Goal: Book appointment/travel/reservation

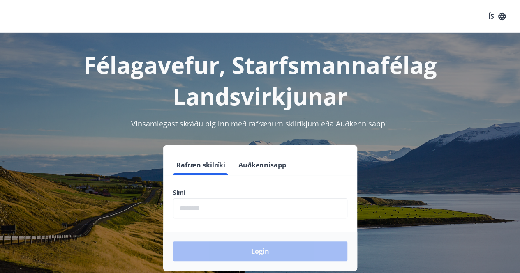
click at [242, 178] on form "Rafræn skilríki Auðkennisapp Sími ​ Login" at bounding box center [260, 213] width 194 height 116
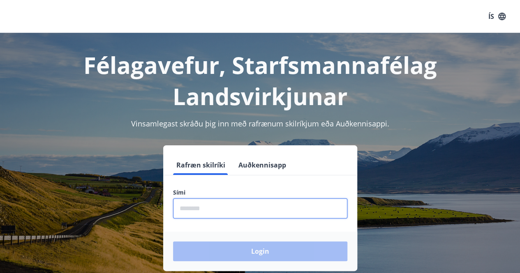
click at [226, 212] on input "phone" at bounding box center [260, 208] width 174 height 20
type input "********"
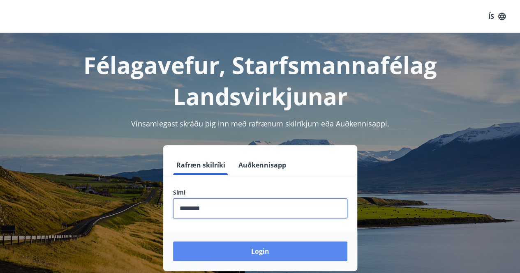
click at [269, 255] on button "Login" at bounding box center [260, 252] width 174 height 20
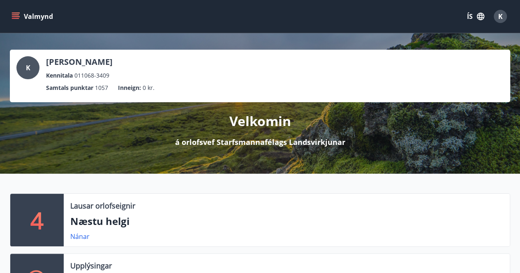
click at [13, 18] on icon "menu" at bounding box center [16, 16] width 8 height 8
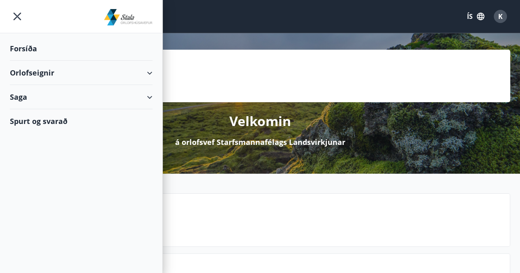
click at [37, 50] on div "Forsíða" at bounding box center [81, 49] width 143 height 24
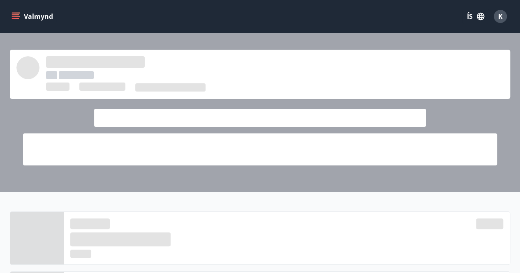
click at [19, 17] on icon "menu" at bounding box center [16, 16] width 8 height 8
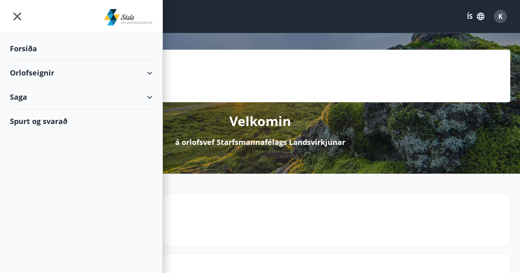
click at [41, 73] on div "Orlofseignir" at bounding box center [81, 73] width 143 height 24
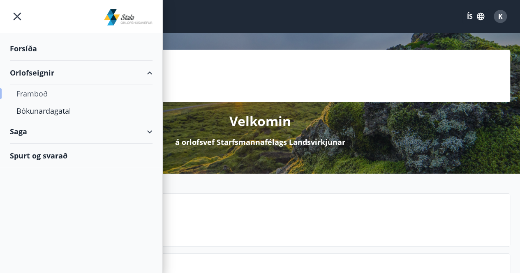
click at [44, 92] on div "Framboð" at bounding box center [80, 93] width 129 height 17
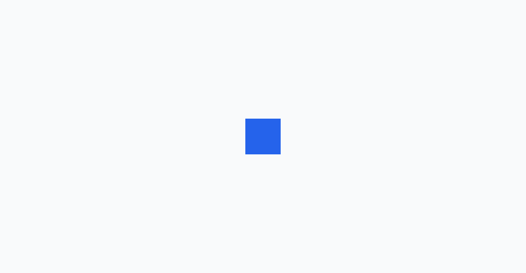
click at [44, 92] on div at bounding box center [263, 136] width 526 height 273
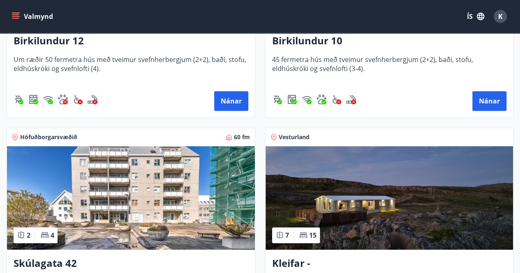
scroll to position [278, 0]
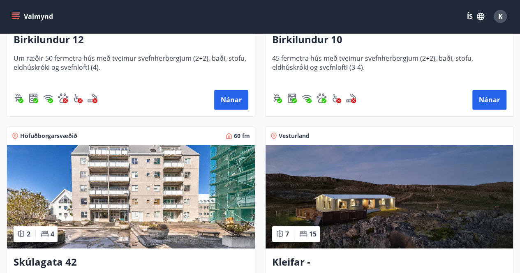
click at [198, 203] on img at bounding box center [131, 197] width 248 height 104
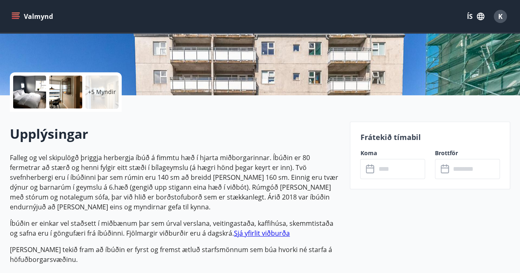
scroll to position [203, 0]
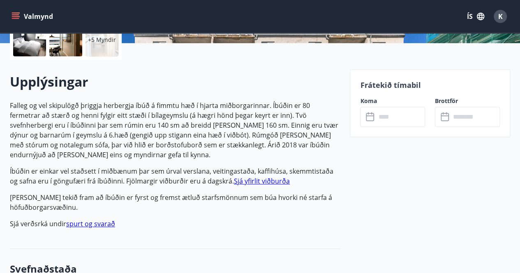
click at [388, 120] on input "text" at bounding box center [399, 117] width 49 height 20
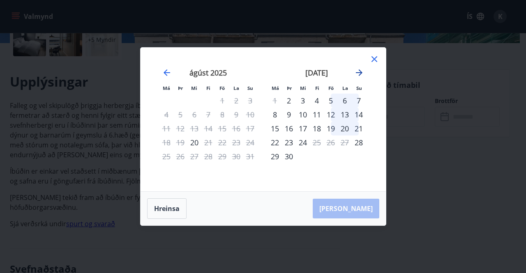
click at [360, 75] on icon "Move forward to switch to the next month." at bounding box center [359, 73] width 10 height 10
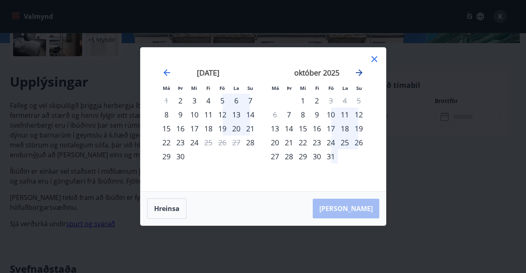
click at [360, 75] on icon "Move forward to switch to the next month." at bounding box center [359, 72] width 7 height 7
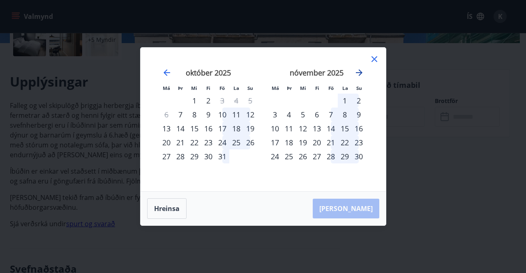
click at [360, 75] on icon "Move forward to switch to the next month." at bounding box center [359, 72] width 7 height 7
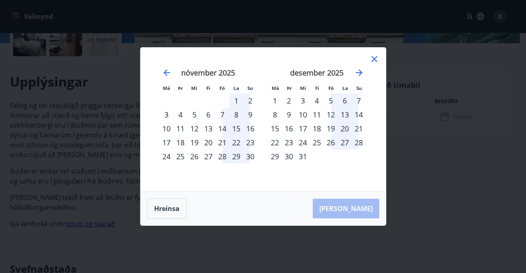
click at [159, 69] on div "nóvember 2025" at bounding box center [208, 76] width 98 height 36
click at [167, 69] on icon "Move backward to switch to the previous month." at bounding box center [167, 73] width 10 height 10
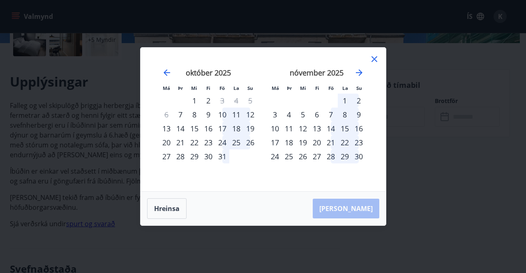
click at [371, 60] on icon at bounding box center [374, 59] width 10 height 10
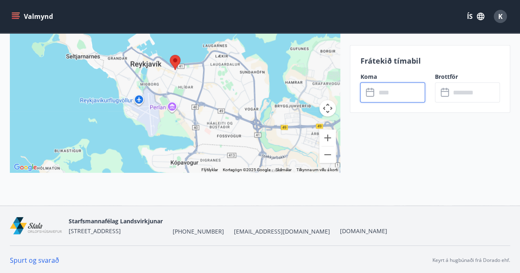
scroll to position [506, 0]
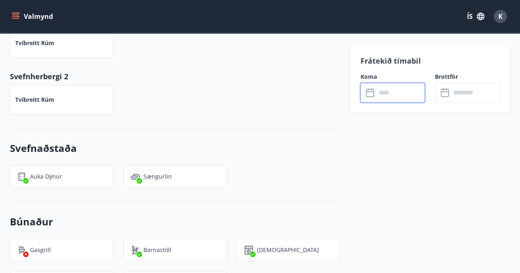
click at [16, 18] on icon "menu" at bounding box center [15, 18] width 7 height 1
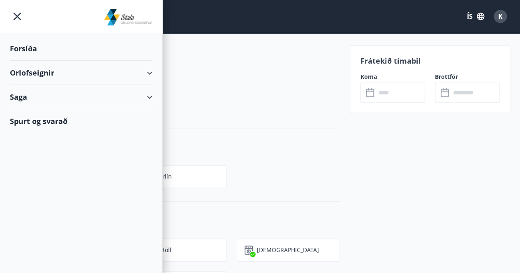
click at [35, 55] on div "Forsíða" at bounding box center [81, 49] width 143 height 24
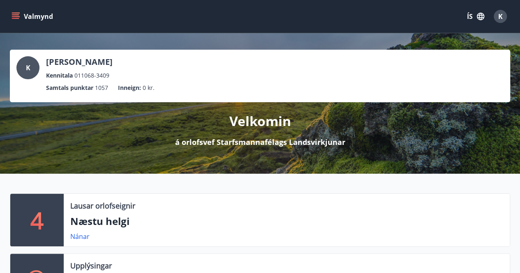
click at [255, 109] on div "Velkomin á orlofsvef Starfsmannafélags Landsvirkjunar" at bounding box center [260, 124] width 500 height 45
click at [13, 12] on button "Valmynd" at bounding box center [33, 16] width 46 height 15
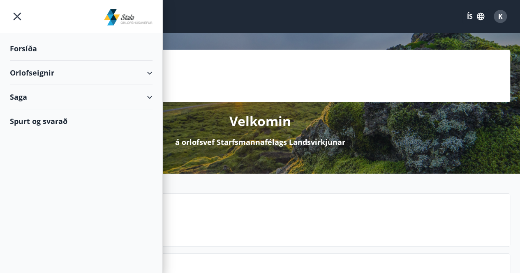
click at [43, 74] on div "Orlofseignir" at bounding box center [81, 73] width 143 height 24
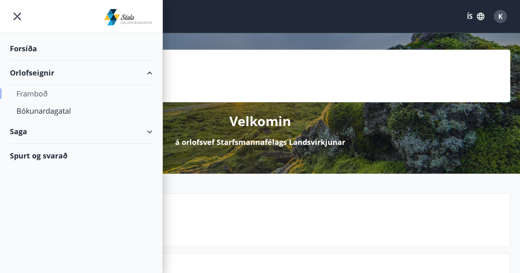
click at [42, 93] on div "Framboð" at bounding box center [80, 93] width 129 height 17
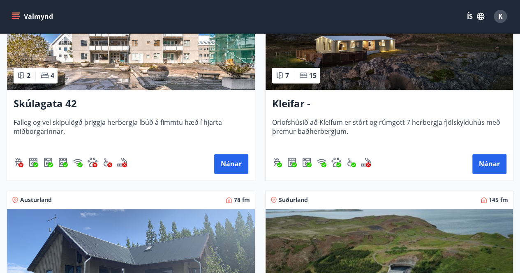
scroll to position [445, 0]
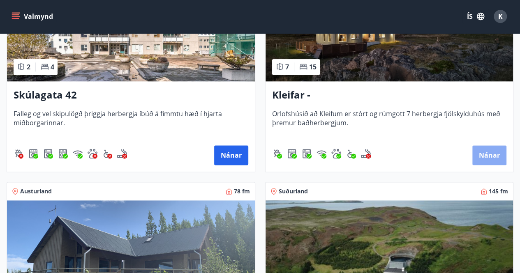
click at [484, 147] on button "Nánar" at bounding box center [489, 155] width 34 height 20
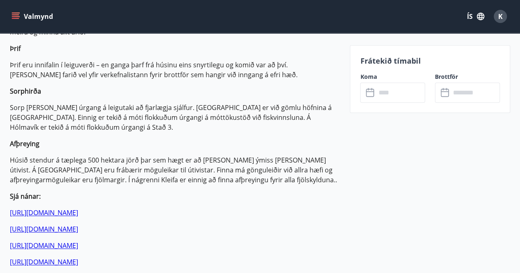
scroll to position [380, 0]
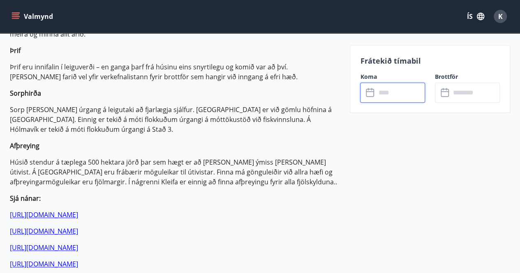
click at [393, 90] on input "text" at bounding box center [399, 93] width 49 height 20
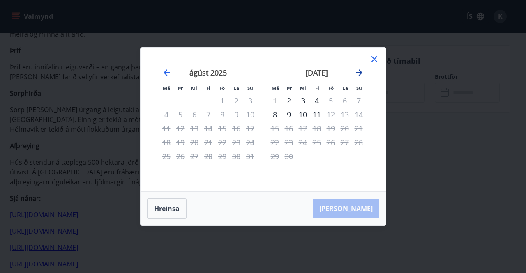
click at [358, 74] on icon "Move forward to switch to the next month." at bounding box center [359, 73] width 10 height 10
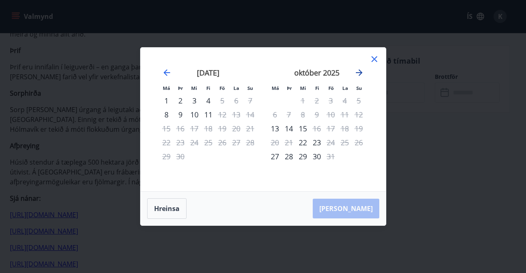
click at [358, 74] on icon "Move forward to switch to the next month." at bounding box center [359, 73] width 10 height 10
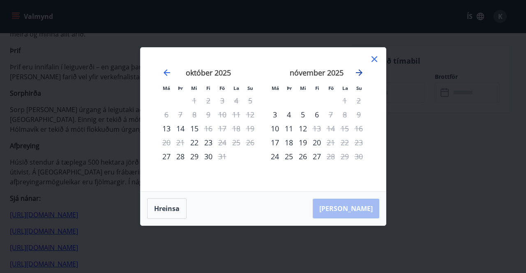
click at [358, 73] on icon "Move forward to switch to the next month." at bounding box center [359, 72] width 7 height 7
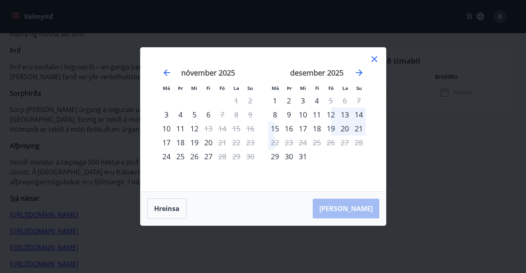
click at [377, 59] on icon at bounding box center [374, 59] width 10 height 10
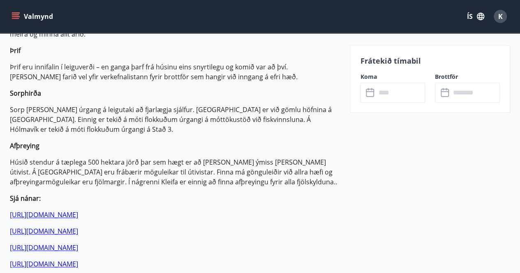
click at [14, 18] on icon "menu" at bounding box center [16, 16] width 8 height 8
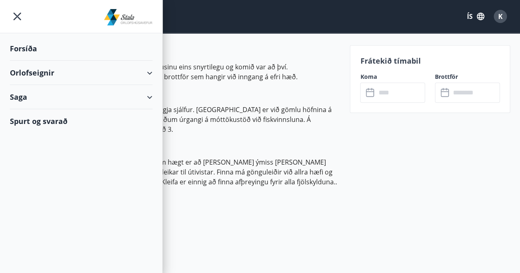
click at [27, 48] on div "Forsíða" at bounding box center [81, 49] width 143 height 24
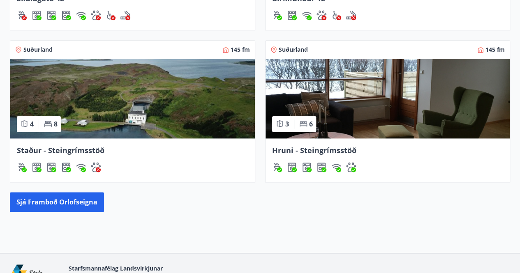
scroll to position [482, 0]
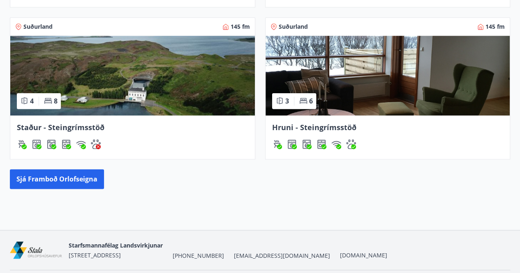
click at [145, 99] on img at bounding box center [132, 76] width 244 height 80
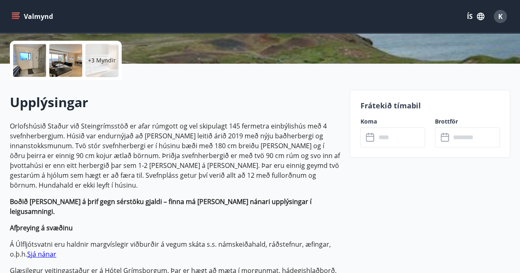
scroll to position [253, 0]
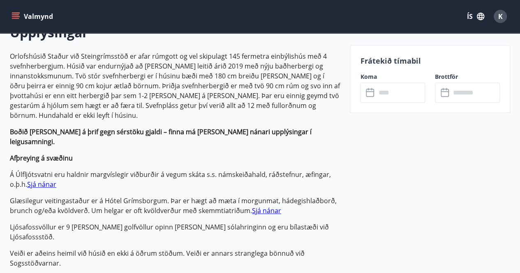
click at [384, 88] on input "text" at bounding box center [399, 93] width 49 height 20
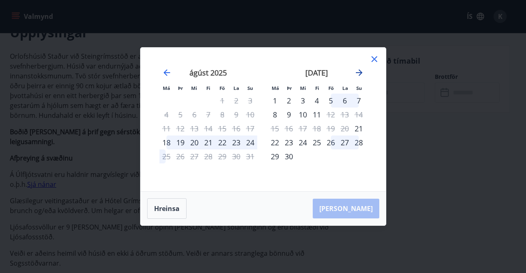
click at [359, 71] on icon "Move forward to switch to the next month." at bounding box center [359, 73] width 10 height 10
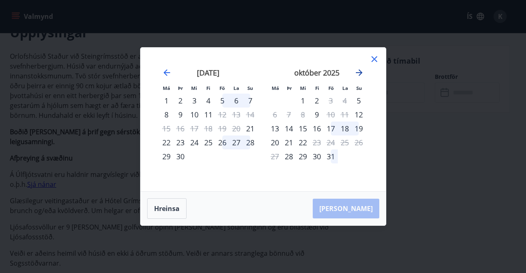
click at [359, 69] on icon "Move forward to switch to the next month." at bounding box center [359, 73] width 10 height 10
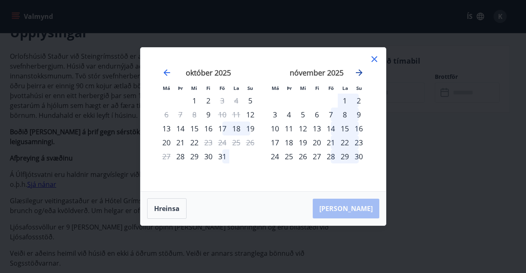
click at [359, 69] on icon "Move forward to switch to the next month." at bounding box center [359, 73] width 10 height 10
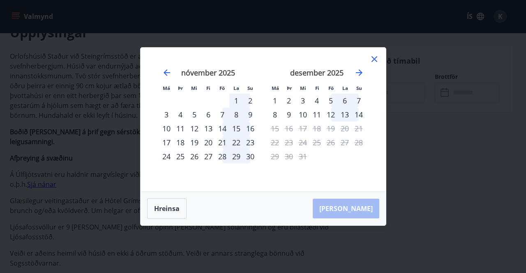
click at [376, 58] on icon at bounding box center [374, 59] width 10 height 10
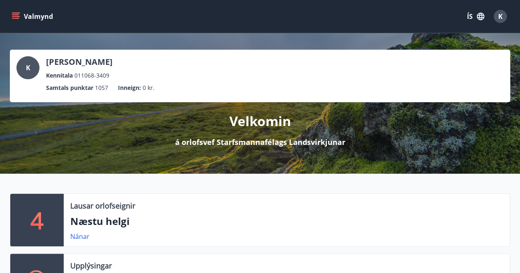
click at [14, 20] on icon "menu" at bounding box center [16, 16] width 8 height 8
